Goal: Information Seeking & Learning: Learn about a topic

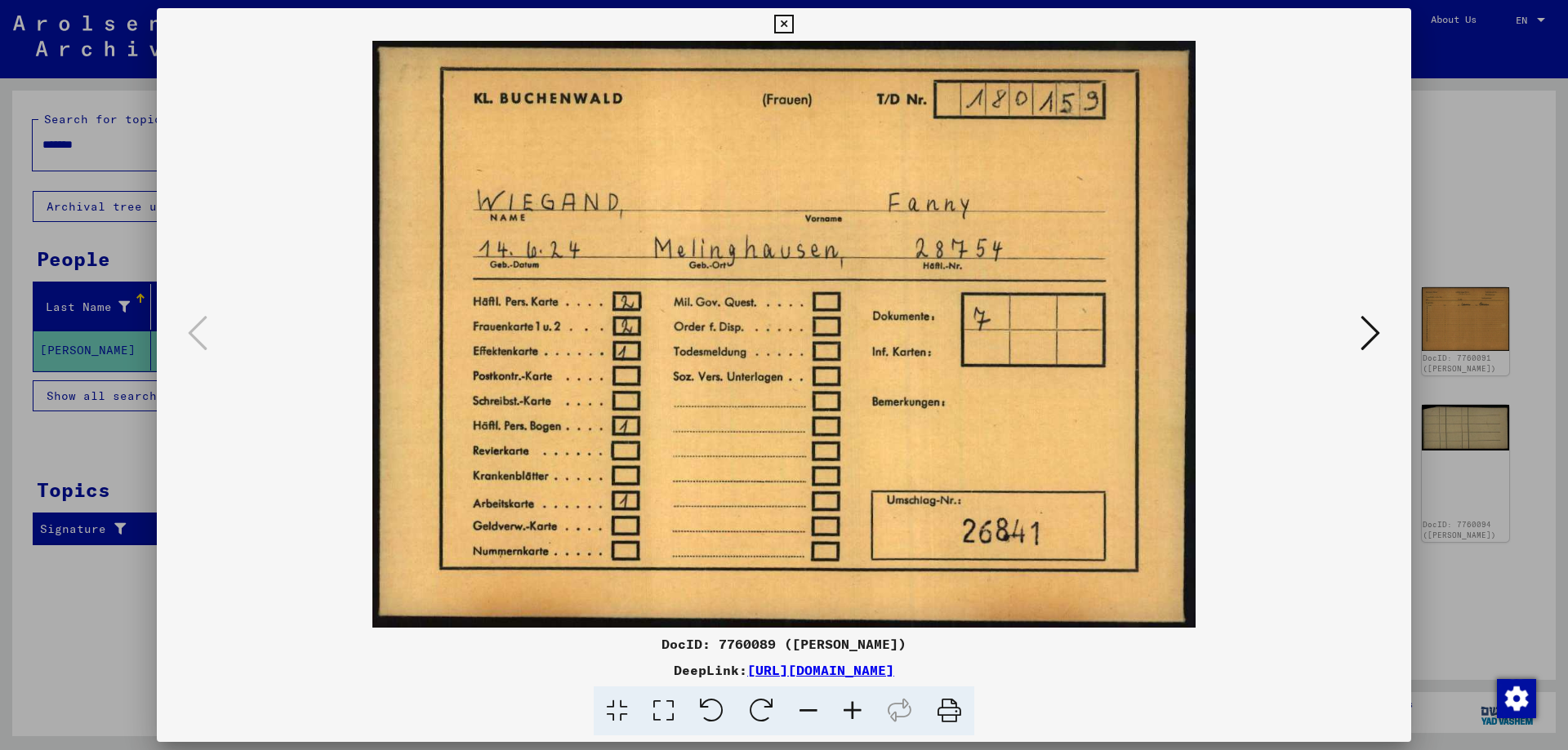
click at [1373, 337] on icon at bounding box center [1370, 333] width 19 height 40
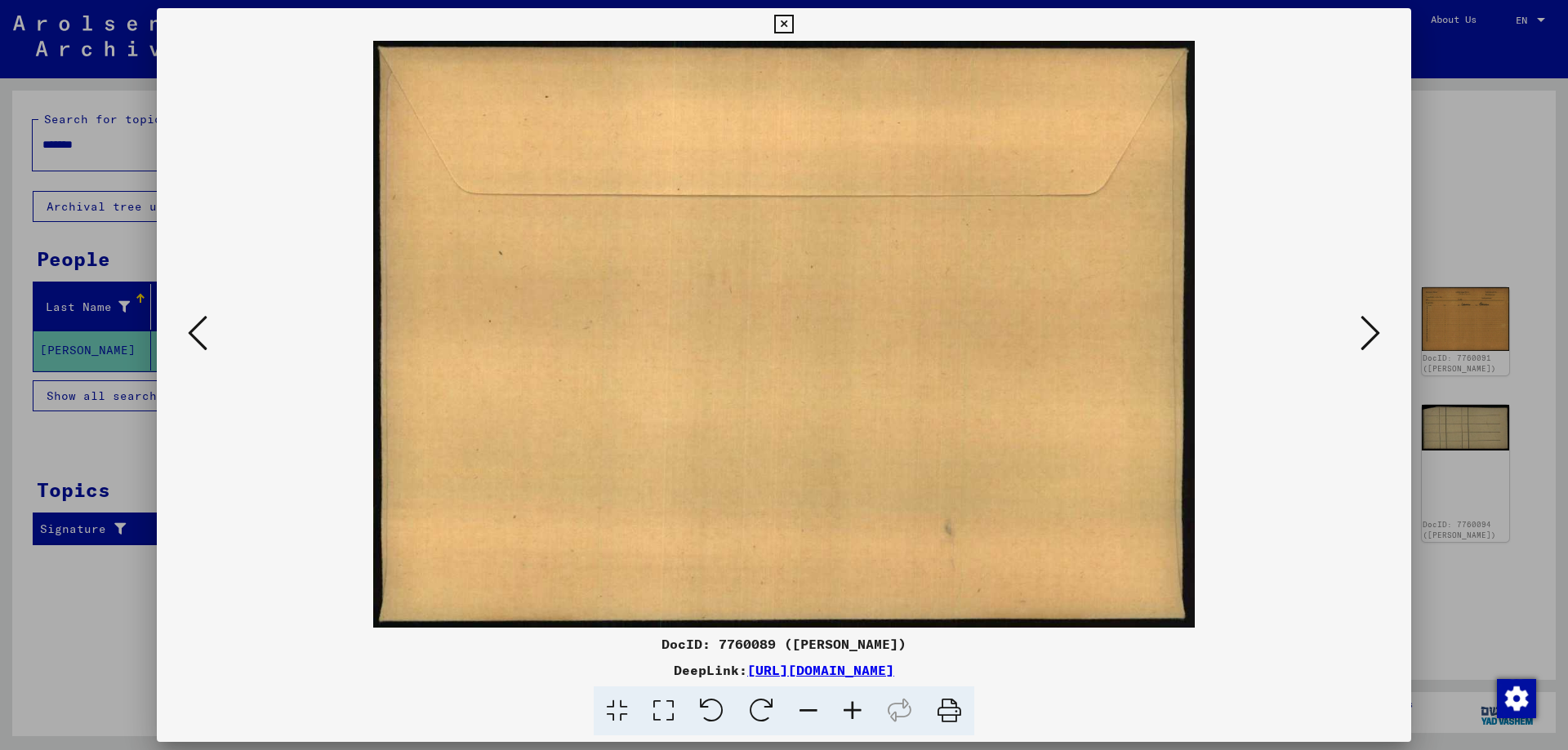
click at [1373, 337] on icon at bounding box center [1370, 333] width 19 height 40
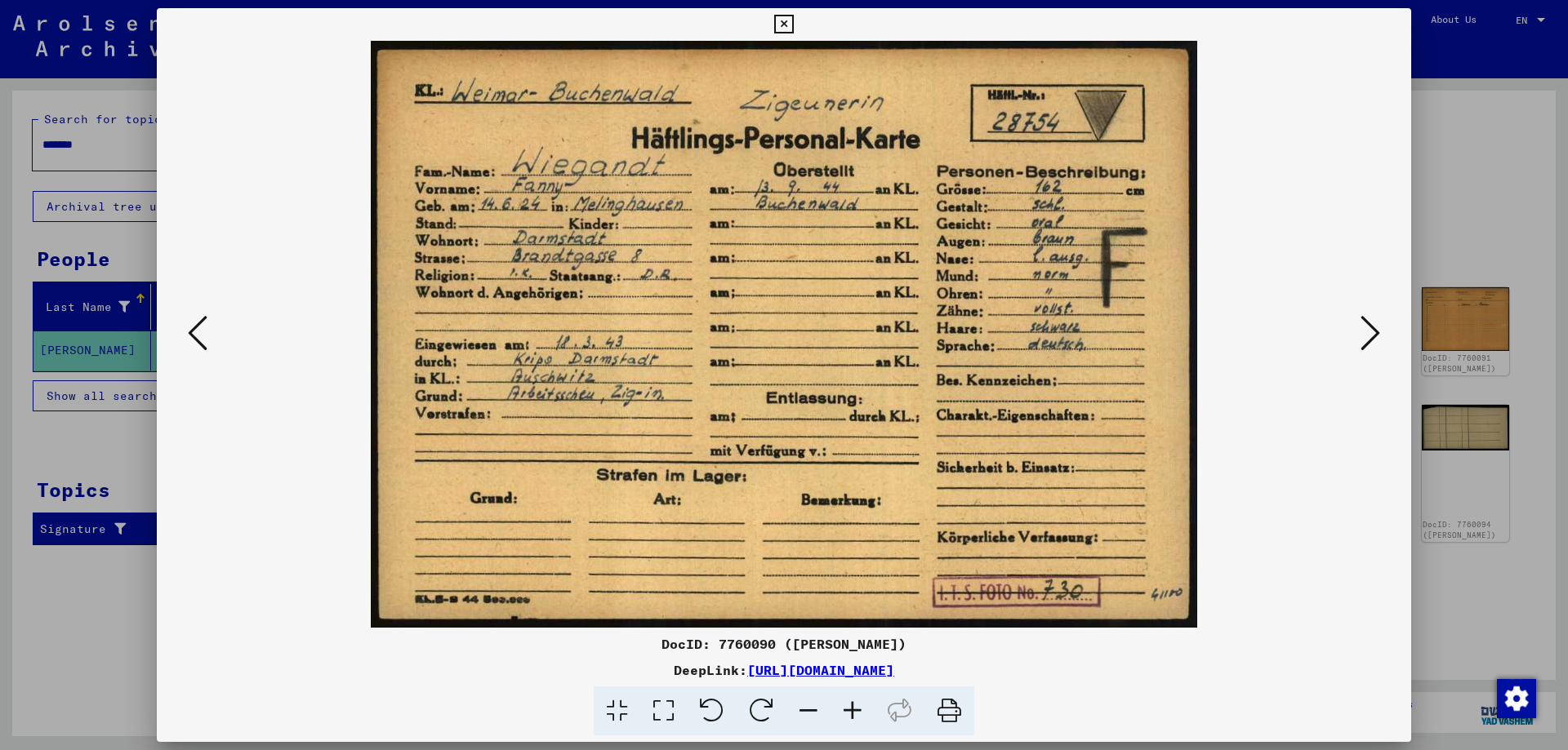
click at [1370, 339] on icon at bounding box center [1370, 333] width 19 height 40
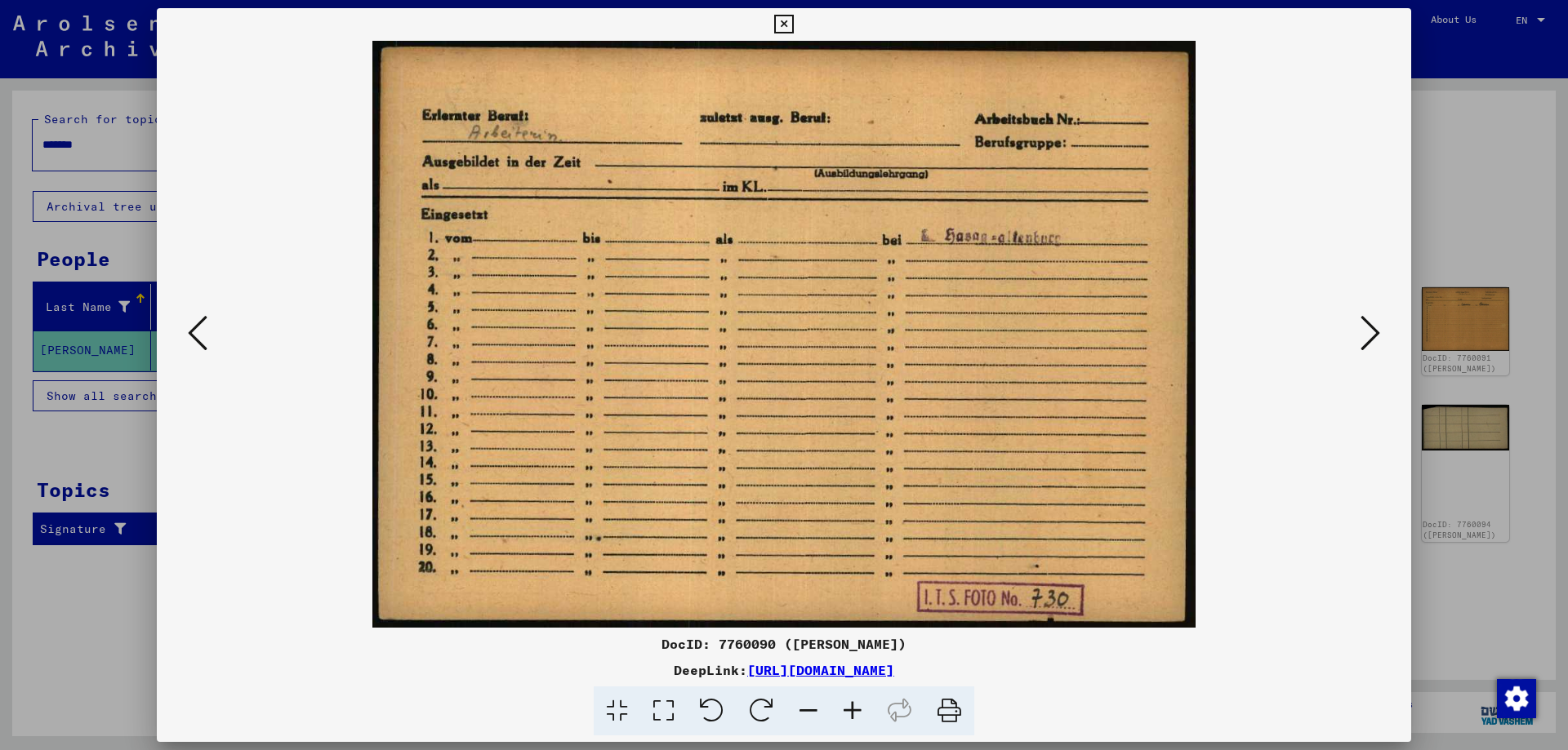
click at [1368, 339] on icon at bounding box center [1370, 333] width 19 height 40
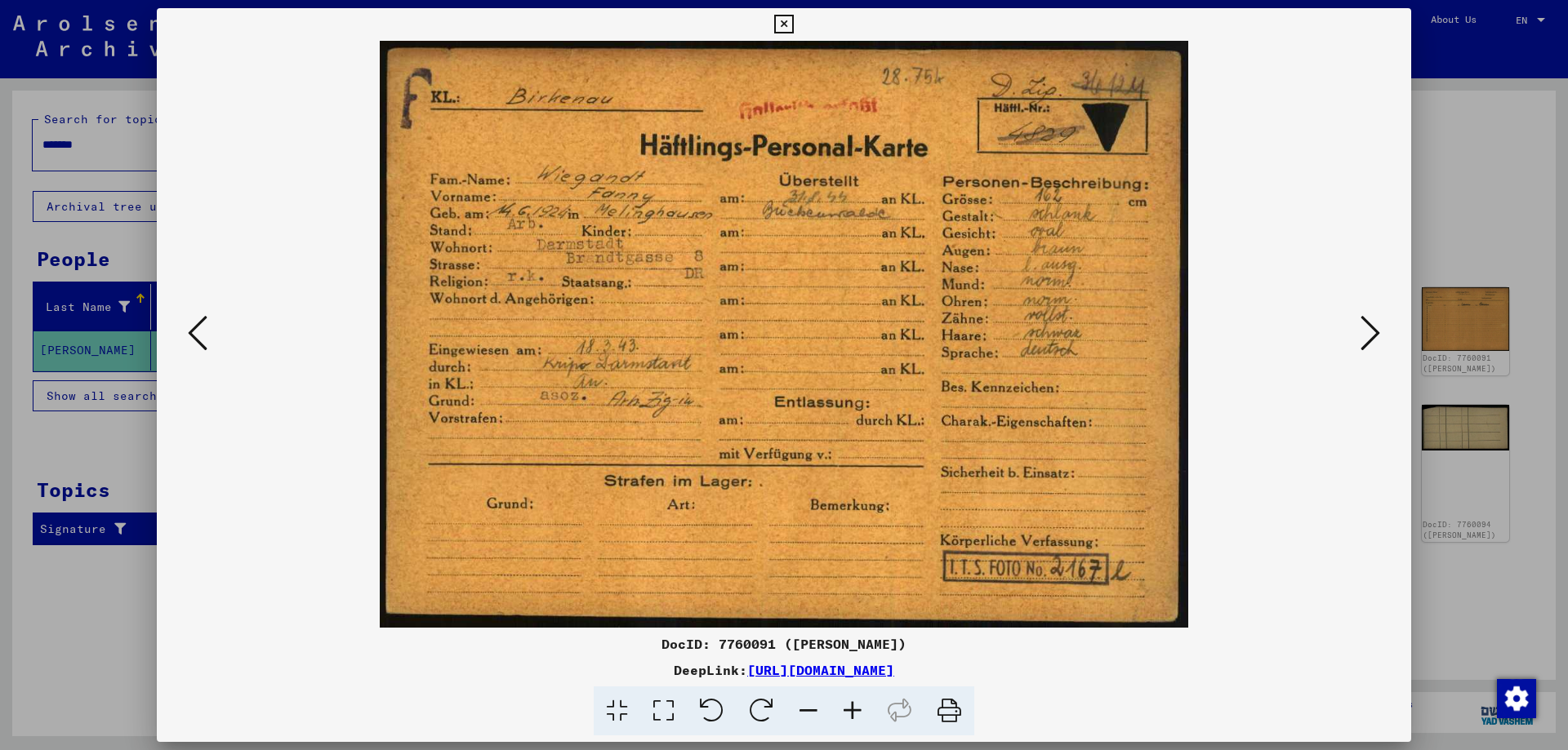
click at [1373, 333] on icon at bounding box center [1370, 333] width 19 height 40
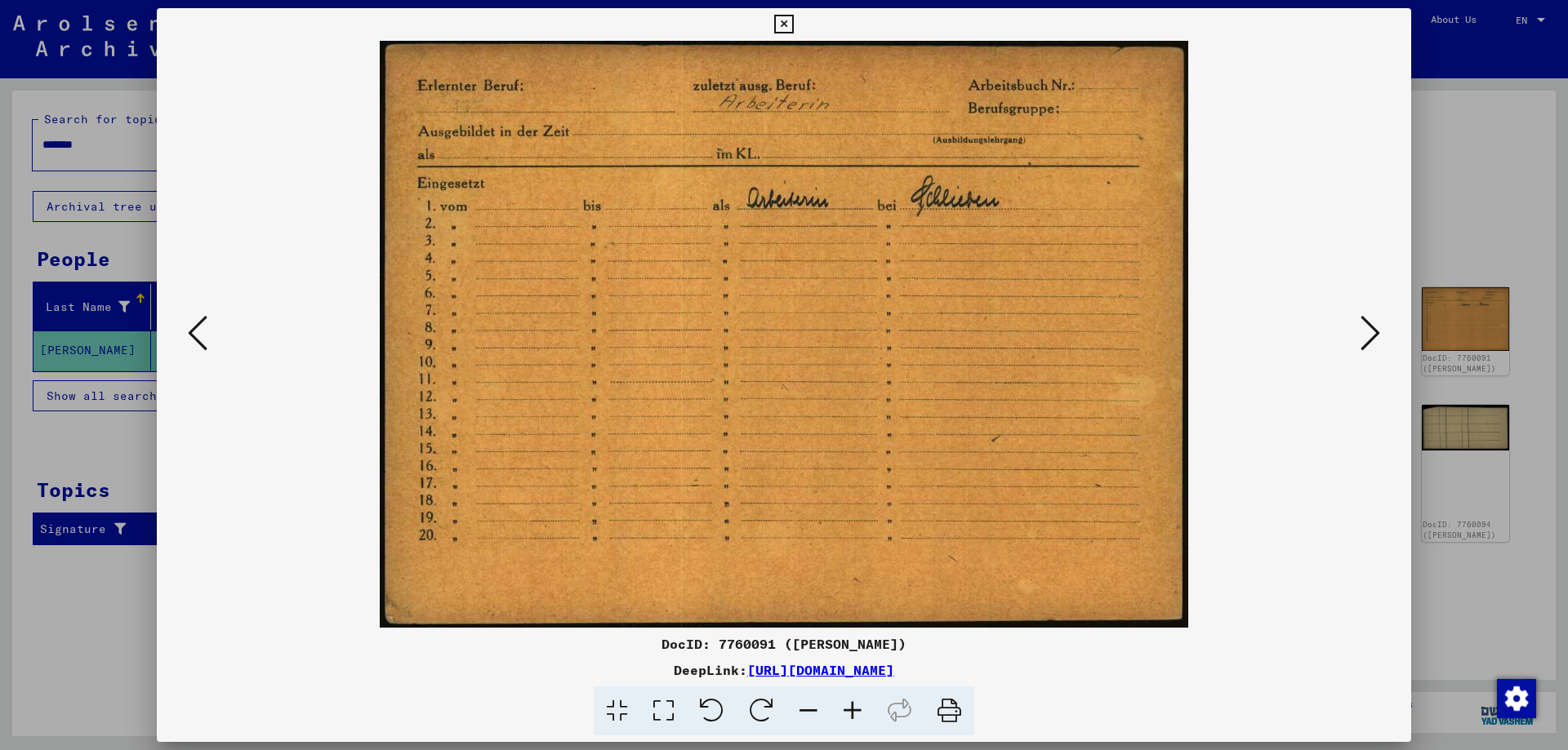
click at [1373, 333] on icon at bounding box center [1370, 333] width 19 height 40
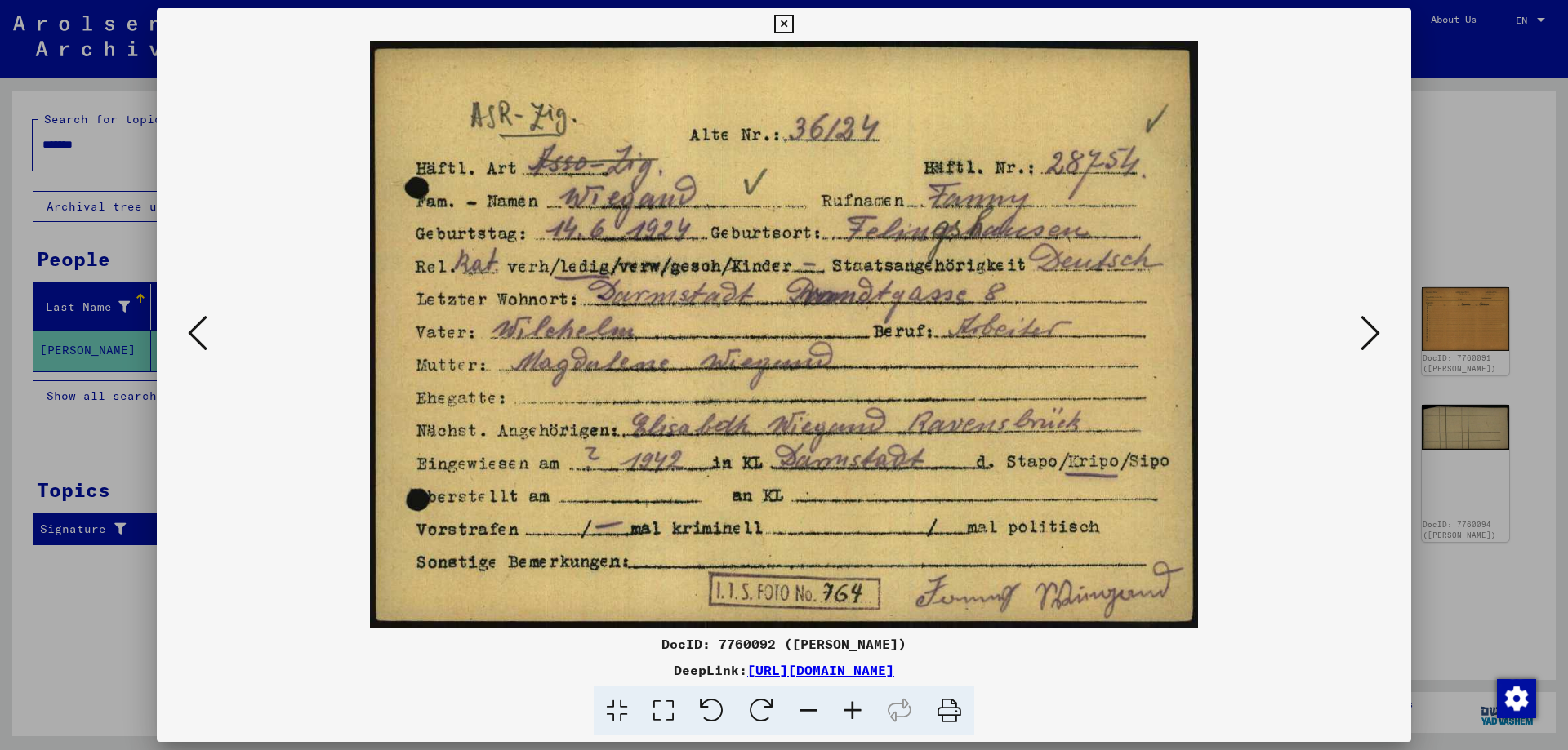
click at [1379, 335] on icon at bounding box center [1370, 333] width 19 height 40
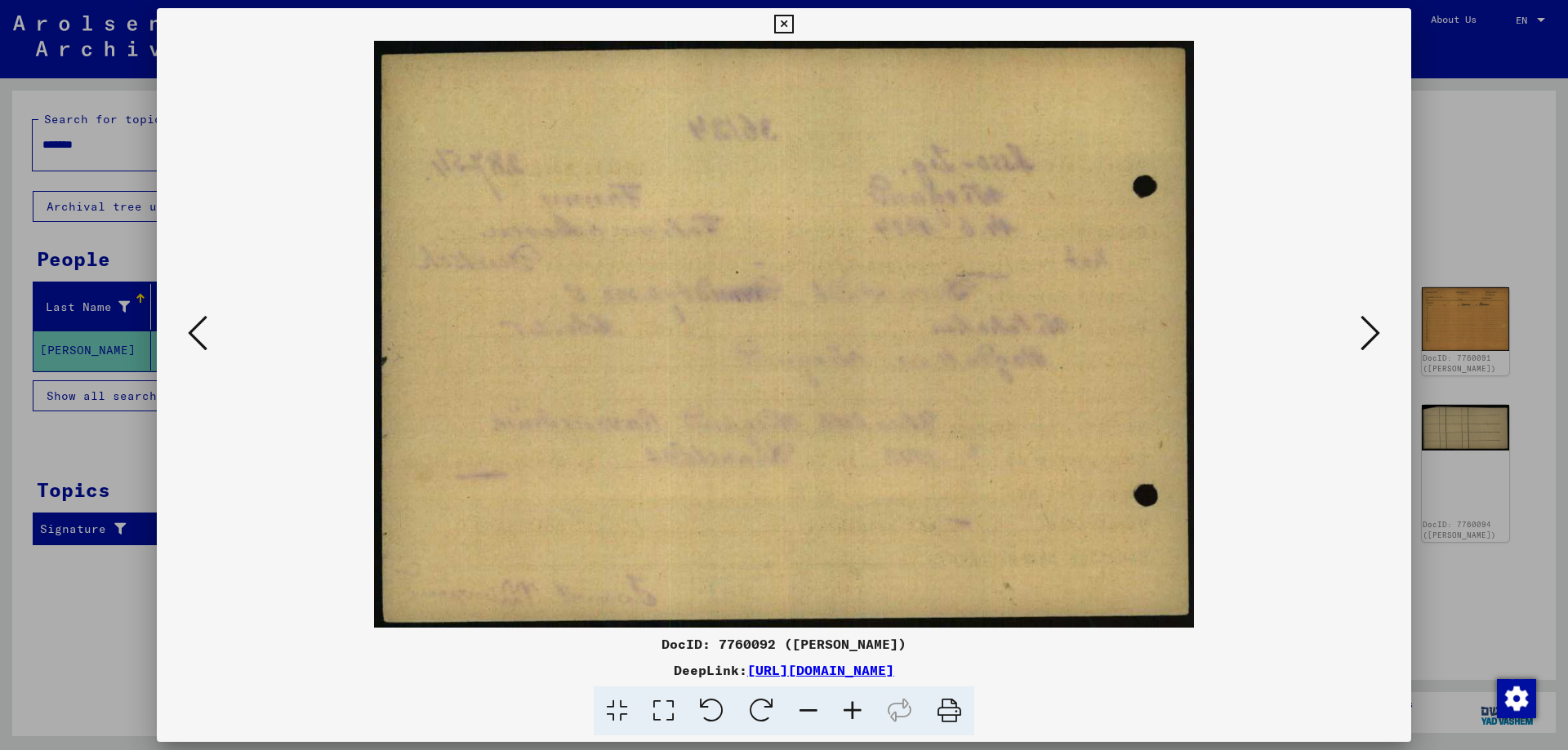
click at [1379, 335] on icon at bounding box center [1370, 333] width 19 height 40
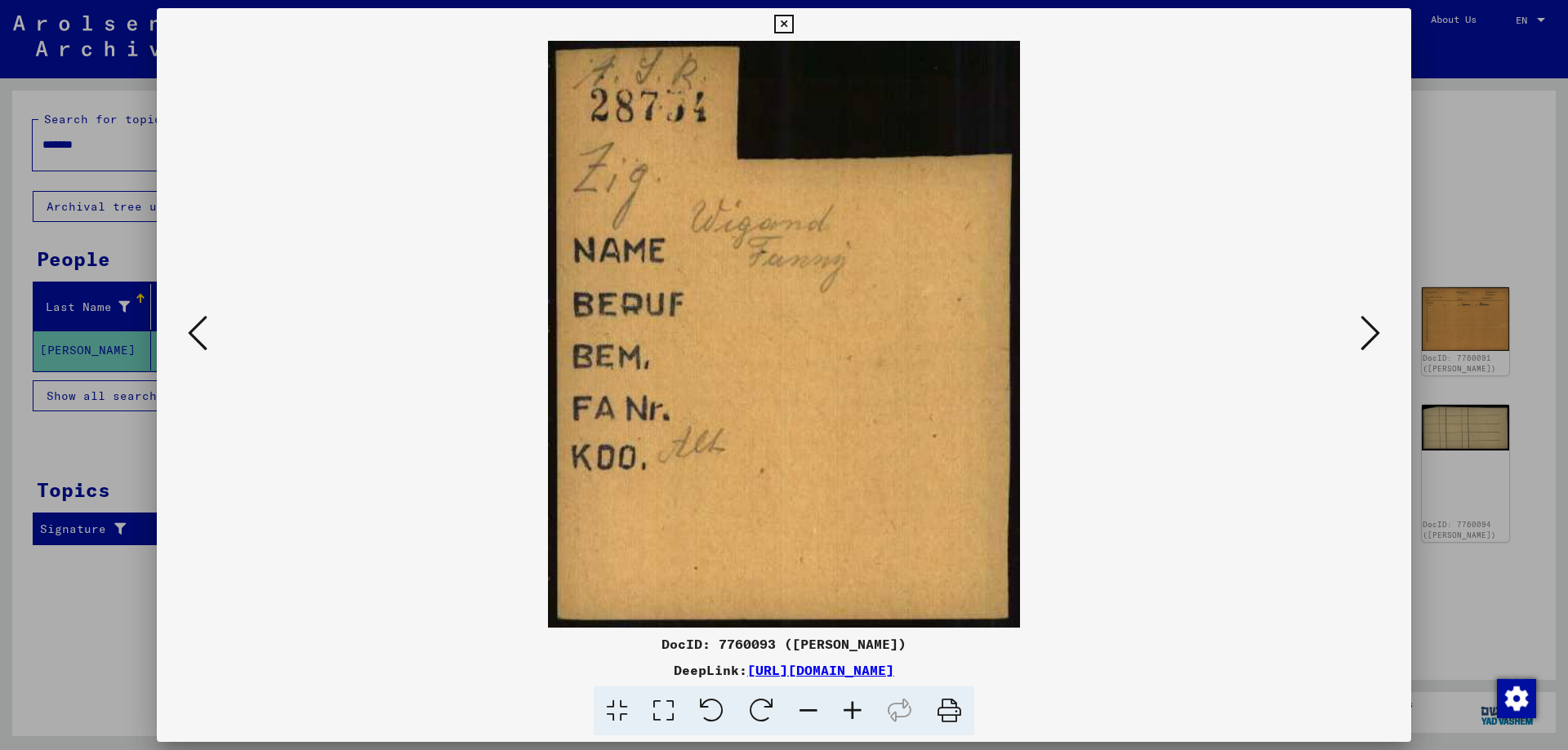
click at [1379, 335] on icon at bounding box center [1370, 333] width 19 height 40
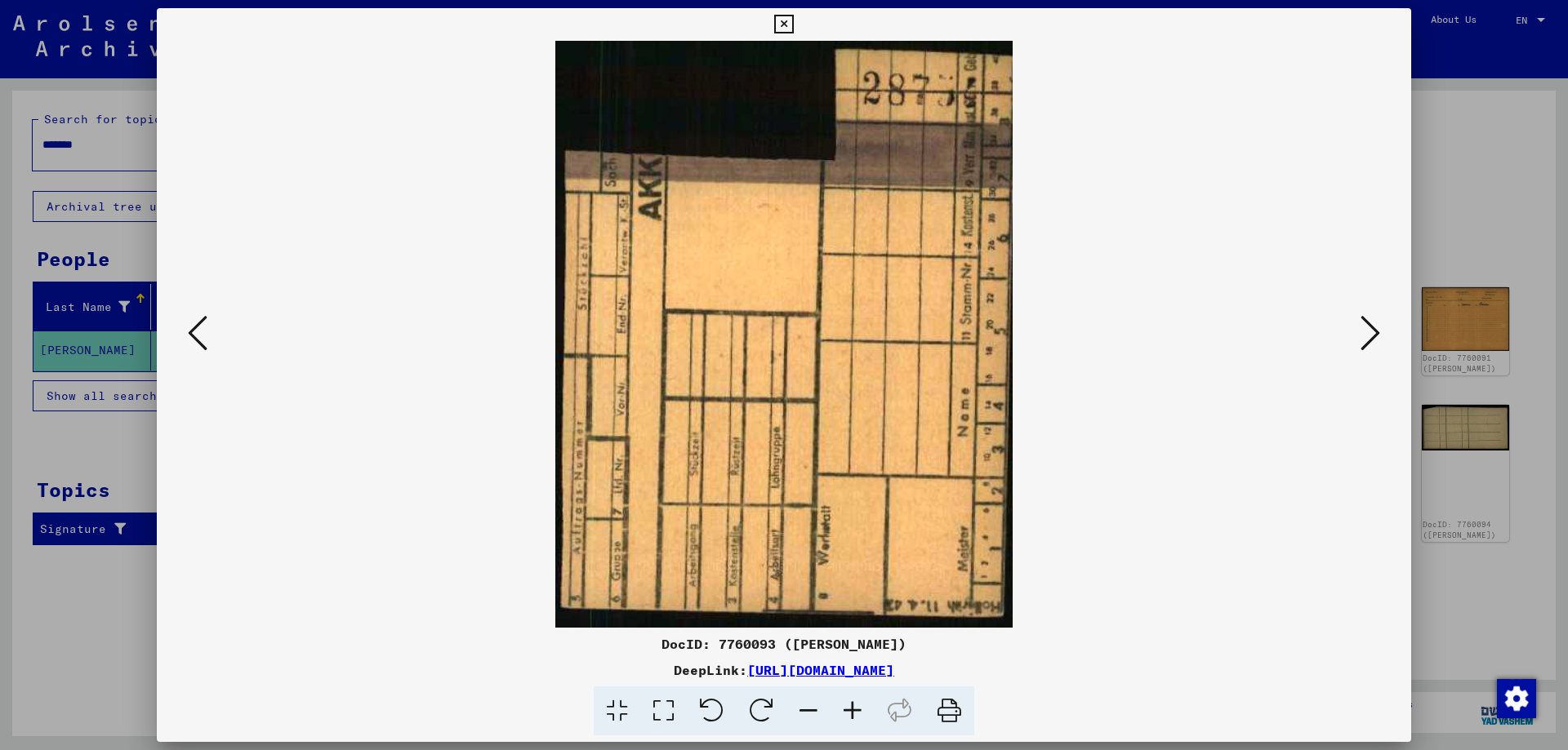
click at [793, 19] on icon at bounding box center [784, 24] width 19 height 19
